Goal: Information Seeking & Learning: Find contact information

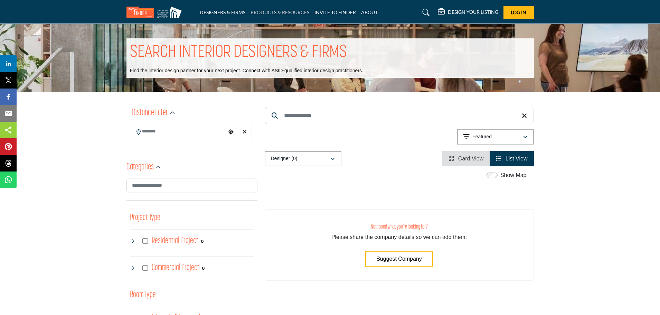
drag, startPoint x: 0, startPoint y: 0, endPoint x: 279, endPoint y: 13, distance: 279.7
click at [279, 13] on link "PRODUCTS & RESOURCES" at bounding box center [279, 12] width 59 height 6
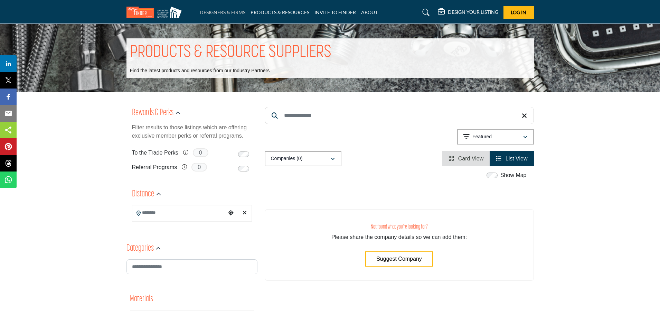
click at [226, 12] on link "DESIGNERS & FIRMS" at bounding box center [223, 12] width 46 height 6
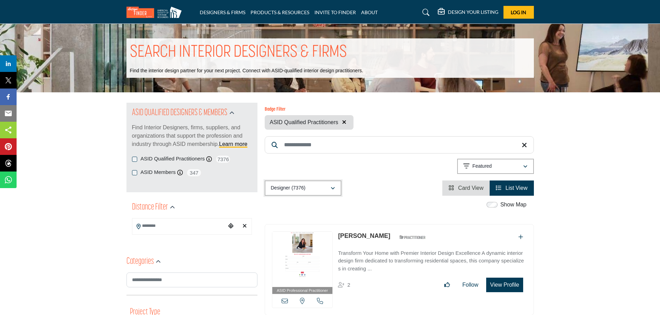
click at [308, 189] on div "Designer (7376)" at bounding box center [300, 188] width 59 height 8
click at [310, 187] on div "Designer (7376)" at bounding box center [300, 188] width 59 height 8
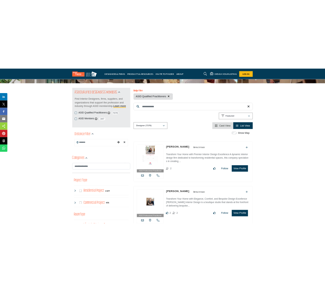
scroll to position [59, 0]
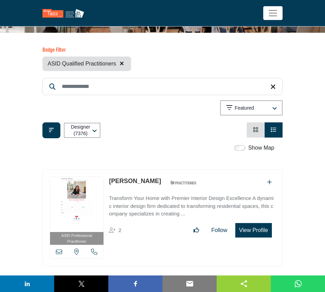
drag, startPoint x: 147, startPoint y: 183, endPoint x: 109, endPoint y: 184, distance: 38.0
click at [109, 184] on div "Valarie Mina ASID Qualified Practitioner who validates work and experience to h…" at bounding box center [155, 183] width 92 height 12
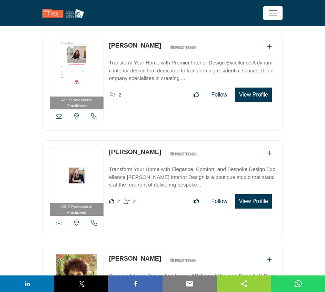
scroll to position [197, 0]
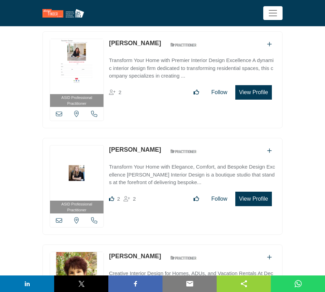
drag, startPoint x: 107, startPoint y: 150, endPoint x: 161, endPoint y: 150, distance: 53.9
click at [161, 150] on div "ASID Professional Practitioner ASID Professional Practitioners have successfull…" at bounding box center [162, 186] width 240 height 97
copy link "[PERSON_NAME]"
click at [142, 152] on link "[PERSON_NAME]" at bounding box center [135, 149] width 52 height 7
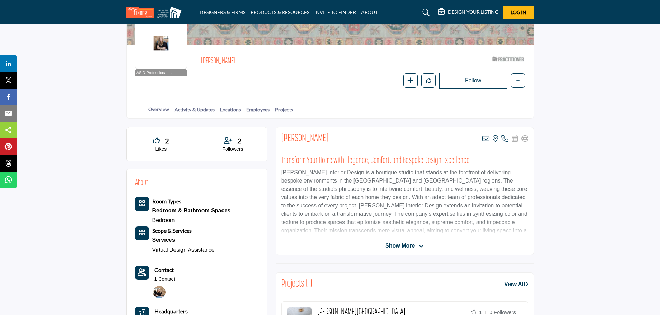
scroll to position [66, 0]
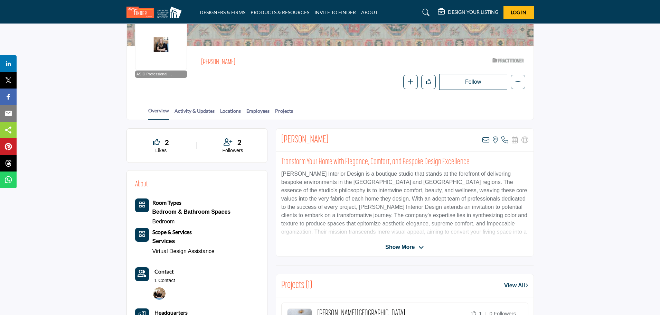
click at [160, 292] on img at bounding box center [159, 293] width 12 height 12
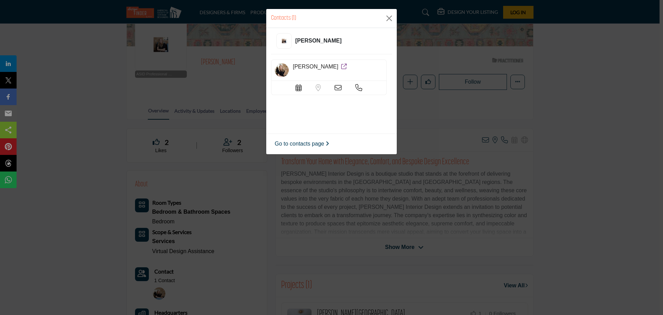
click at [341, 66] on icon at bounding box center [344, 67] width 6 height 6
click at [391, 18] on button "Close" at bounding box center [389, 18] width 10 height 10
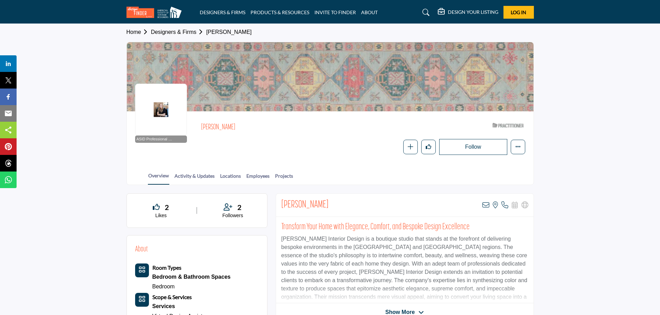
scroll to position [0, 0]
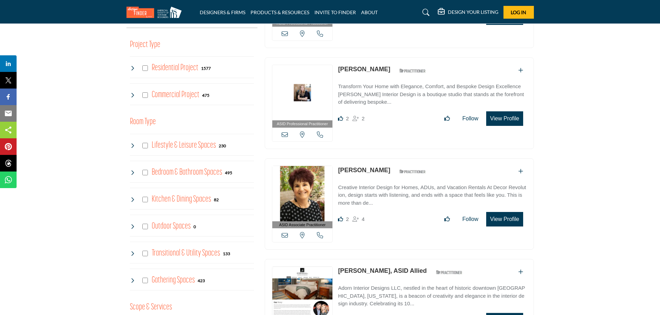
scroll to position [276, 0]
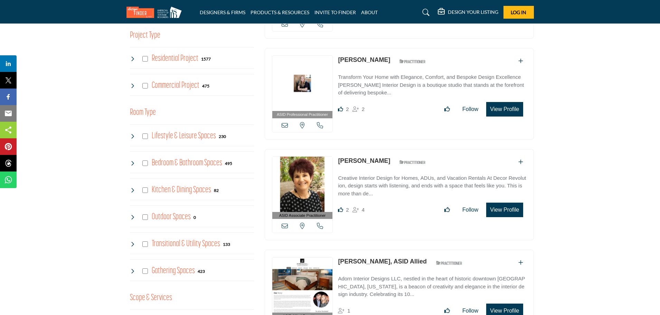
drag, startPoint x: 388, startPoint y: 160, endPoint x: 340, endPoint y: 163, distance: 48.1
click at [340, 163] on div "[PERSON_NAME] ASID Qualified Practitioner who validates work and experience to …" at bounding box center [384, 162] width 92 height 12
copy link "[PERSON_NAME]"
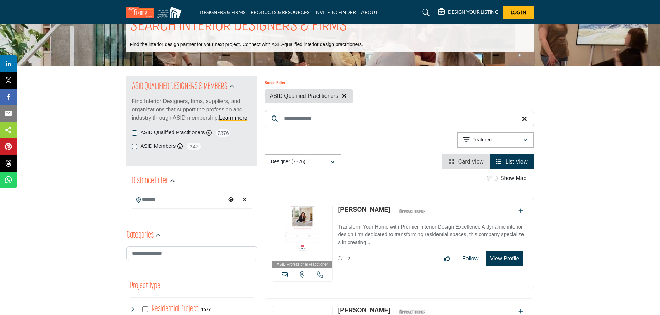
scroll to position [0, 0]
